Goal: Task Accomplishment & Management: Manage account settings

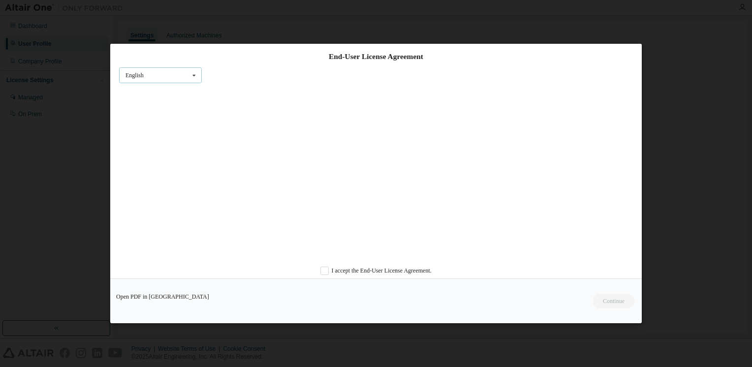
click at [182, 70] on div "English English Chinese French German Japanese Korean Portuguese" at bounding box center [160, 75] width 83 height 16
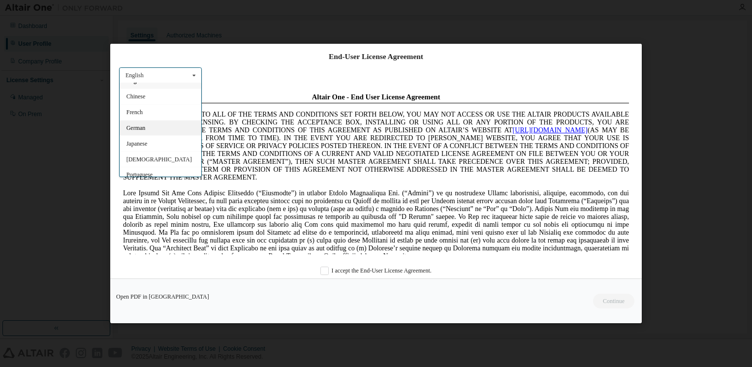
scroll to position [15, 0]
click at [147, 156] on div "Korean" at bounding box center [161, 155] width 82 height 16
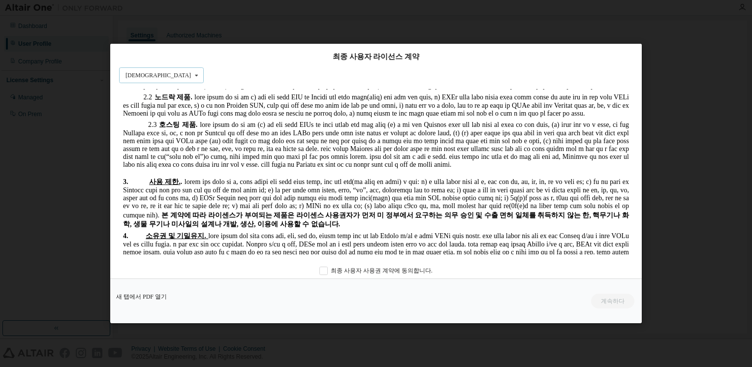
scroll to position [837, 0]
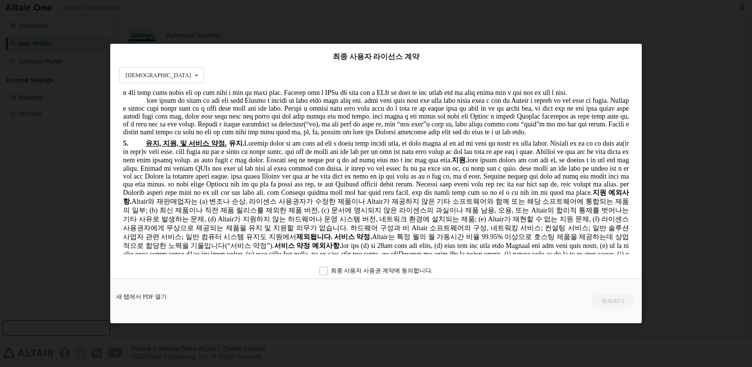
click at [354, 271] on label "최종 사용자 사용권 계약에 동의합니다." at bounding box center [375, 271] width 113 height 8
drag, startPoint x: 595, startPoint y: 305, endPoint x: 600, endPoint y: 304, distance: 5.0
click at [595, 305] on button "계속하다" at bounding box center [612, 301] width 44 height 15
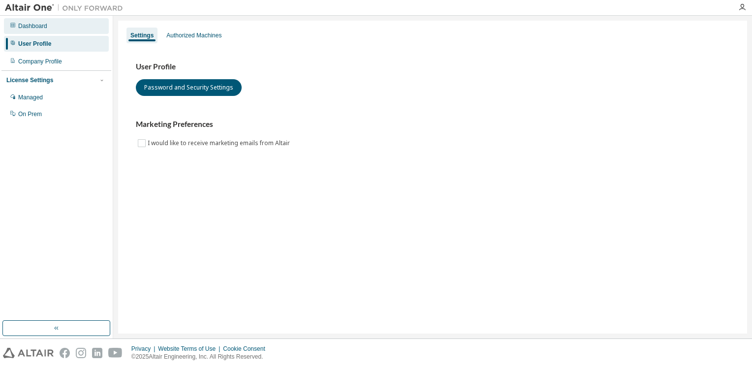
click at [39, 31] on div "Dashboard" at bounding box center [56, 26] width 105 height 16
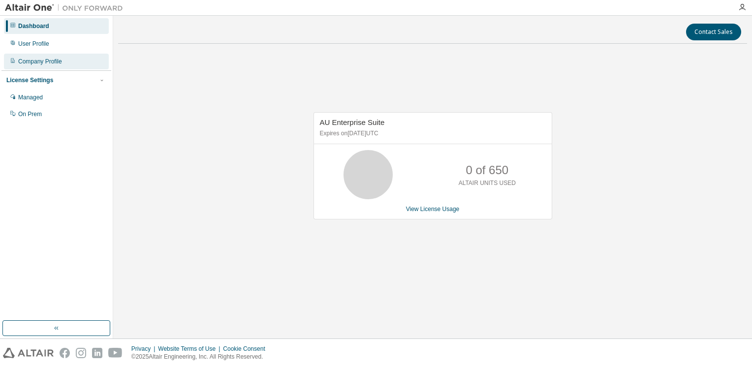
click at [53, 59] on div "Company Profile" at bounding box center [40, 62] width 44 height 8
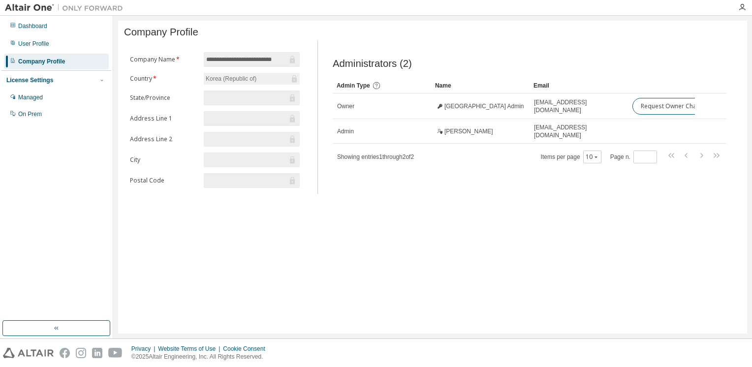
click at [232, 70] on form "**********" at bounding box center [215, 120] width 170 height 136
click at [235, 60] on input "**********" at bounding box center [246, 60] width 81 height 10
drag, startPoint x: 209, startPoint y: 62, endPoint x: 274, endPoint y: 61, distance: 64.5
click at [274, 61] on input "**********" at bounding box center [246, 60] width 81 height 10
drag, startPoint x: 274, startPoint y: 61, endPoint x: 259, endPoint y: 91, distance: 33.2
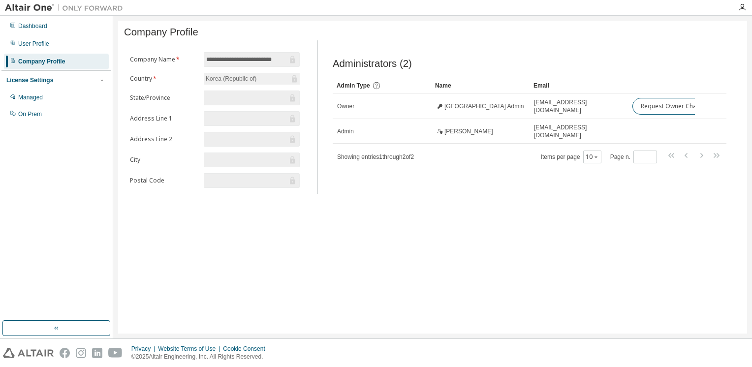
click at [259, 91] on form "**********" at bounding box center [215, 120] width 170 height 136
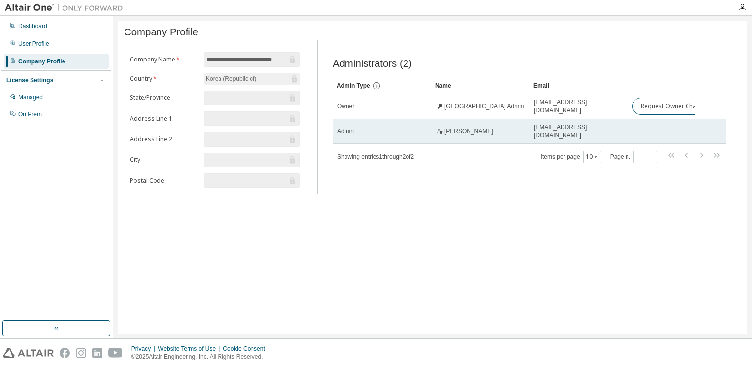
click at [447, 133] on span "Sunkyu Kim" at bounding box center [468, 131] width 49 height 8
click at [423, 134] on div "Admin" at bounding box center [382, 131] width 90 height 8
click at [423, 135] on div "Admin" at bounding box center [382, 131] width 90 height 8
click at [453, 135] on span "Sunkyu Kim" at bounding box center [468, 131] width 49 height 8
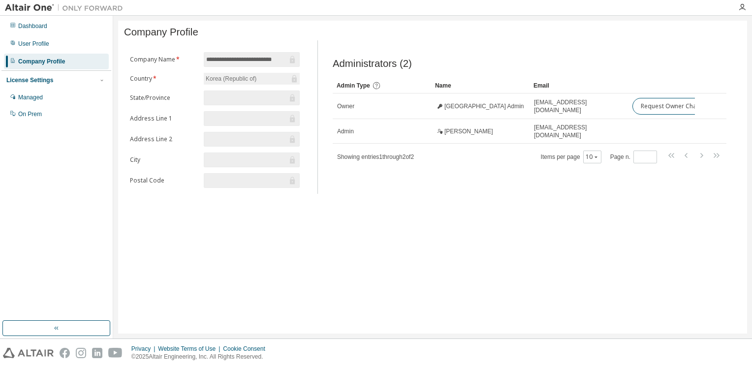
click at [345, 69] on span "Administrators (2)" at bounding box center [372, 63] width 79 height 11
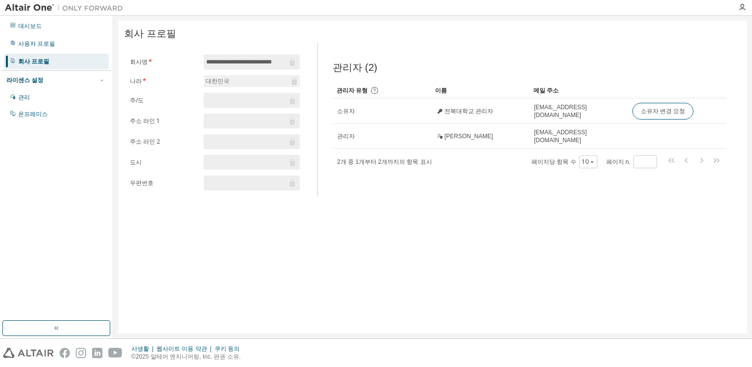
drag, startPoint x: 418, startPoint y: 77, endPoint x: 418, endPoint y: 55, distance: 21.7
click at [418, 55] on div "관리자 (2) Clear Load Save Save As Field Operator Value Select filter Select opera…" at bounding box center [529, 123] width 417 height 148
click at [49, 45] on div "사용자 프로필" at bounding box center [36, 44] width 37 height 8
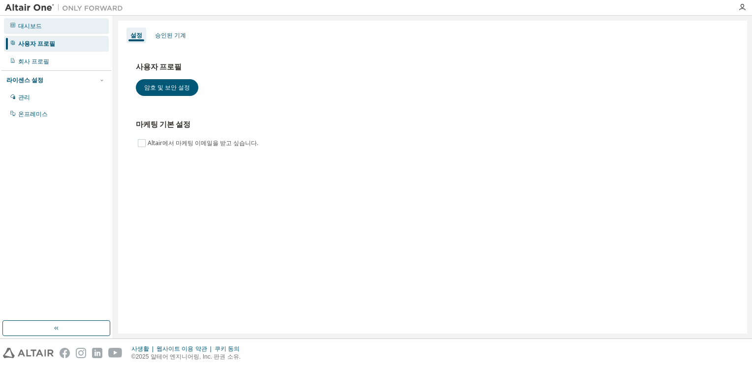
click at [42, 29] on div "대시보드" at bounding box center [56, 26] width 105 height 16
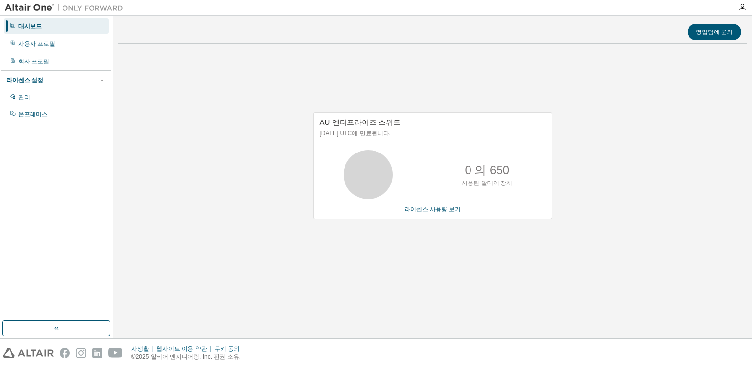
click at [30, 6] on img at bounding box center [66, 8] width 123 height 10
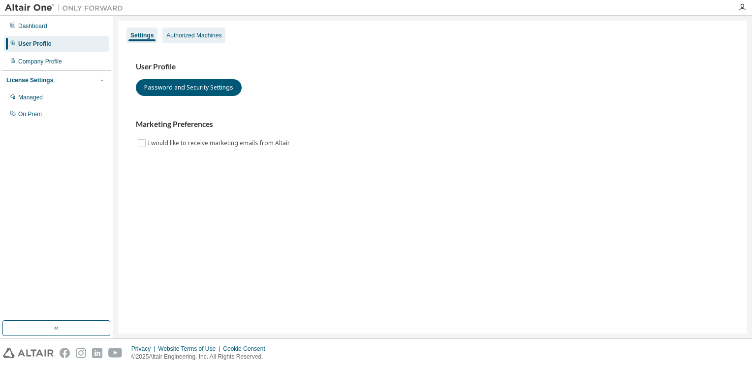
click at [205, 37] on div "Authorized Machines" at bounding box center [193, 36] width 55 height 8
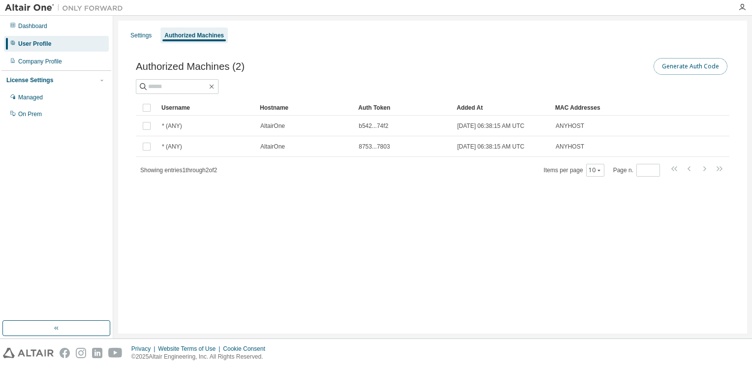
click at [687, 68] on button "Generate Auth Code" at bounding box center [691, 66] width 74 height 17
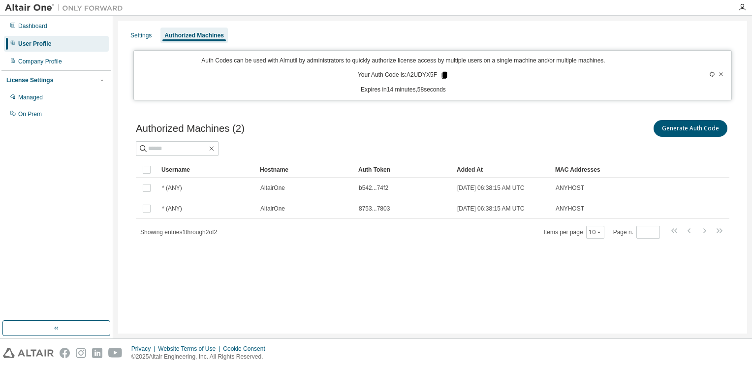
click at [440, 76] on icon at bounding box center [444, 75] width 9 height 9
